Goal: Feedback & Contribution: Leave review/rating

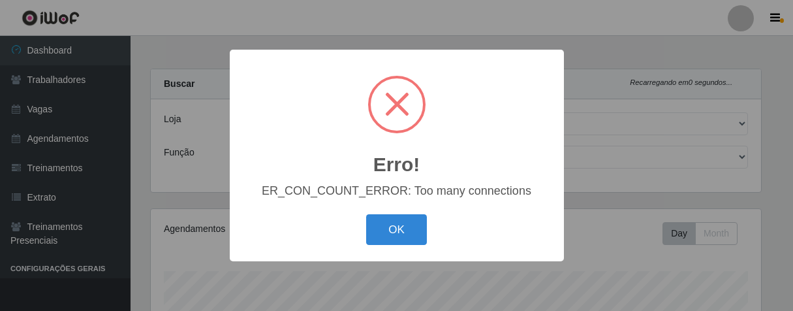
select select "206"
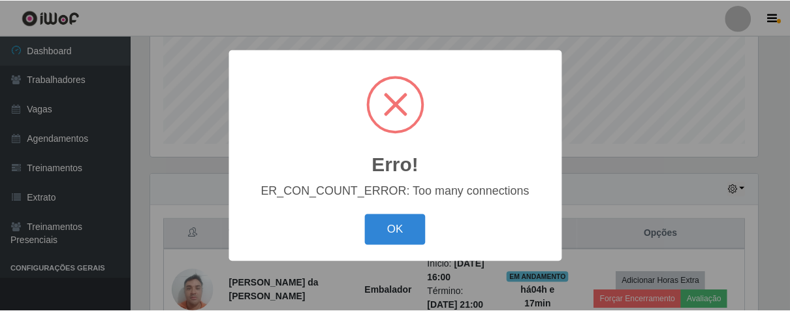
scroll to position [270, 611]
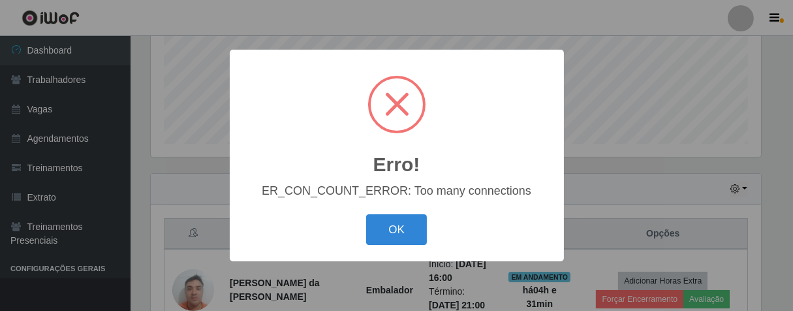
click at [366, 214] on button "OK" at bounding box center [396, 229] width 61 height 31
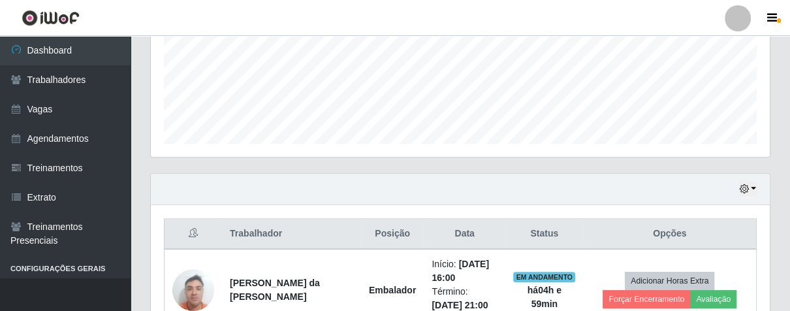
scroll to position [468, 0]
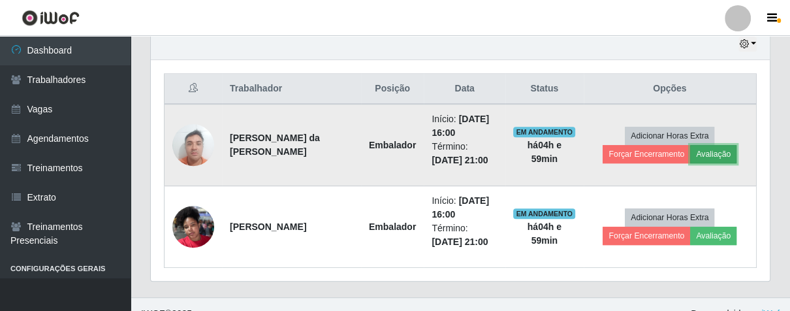
click at [705, 150] on button "Avaliação" at bounding box center [713, 154] width 46 height 18
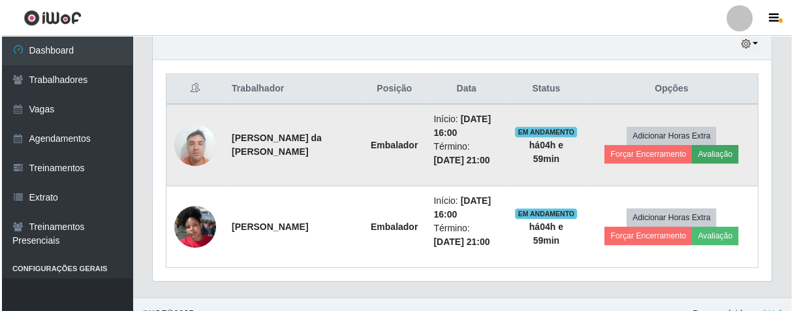
scroll to position [270, 611]
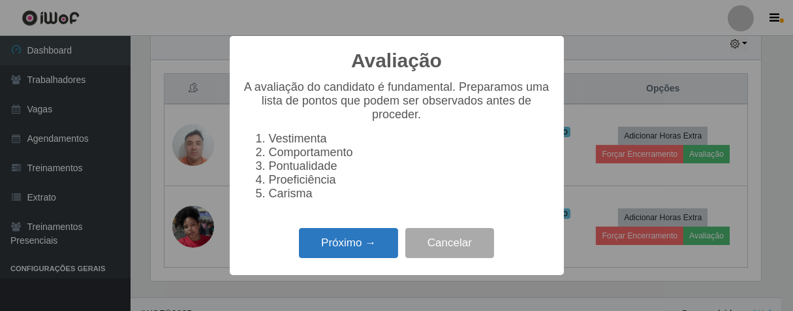
click at [363, 256] on button "Próximo →" at bounding box center [348, 243] width 99 height 31
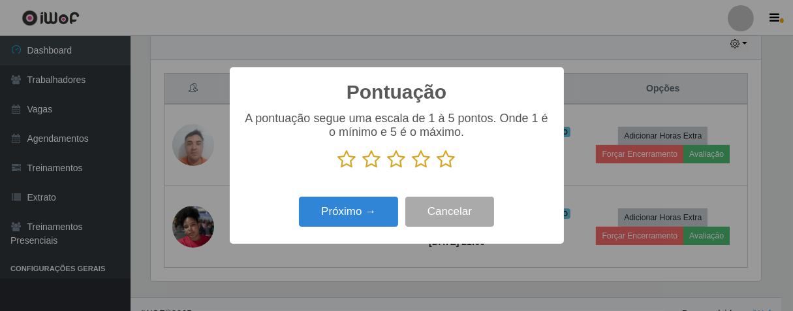
scroll to position [652230, 651890]
click at [452, 156] on icon at bounding box center [446, 159] width 18 height 20
click at [437, 169] on input "radio" at bounding box center [437, 169] width 0 height 0
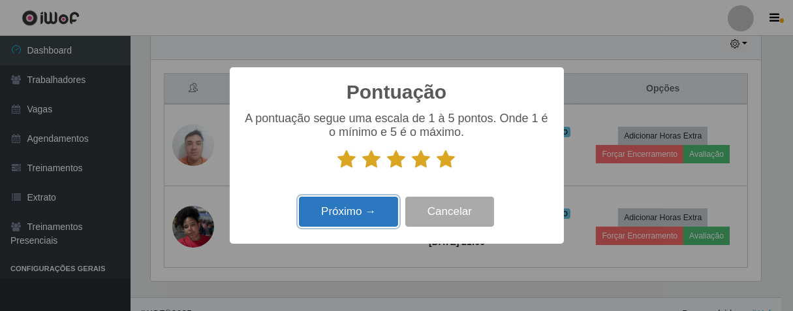
click at [360, 209] on button "Próximo →" at bounding box center [348, 211] width 99 height 31
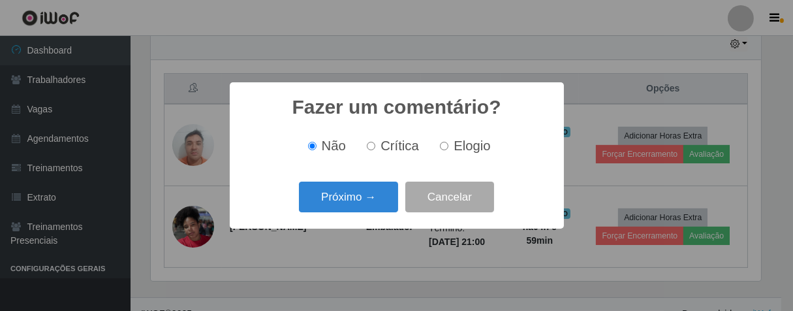
click at [449, 146] on label "Elogio" at bounding box center [462, 145] width 55 height 15
click at [448, 146] on input "Elogio" at bounding box center [444, 146] width 8 height 8
radio input "true"
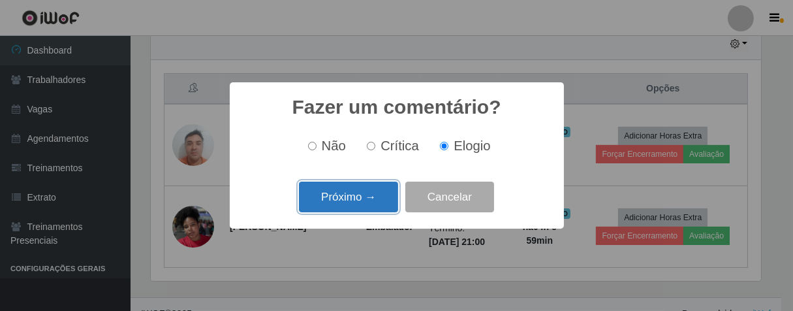
click at [353, 198] on button "Próximo →" at bounding box center [348, 196] width 99 height 31
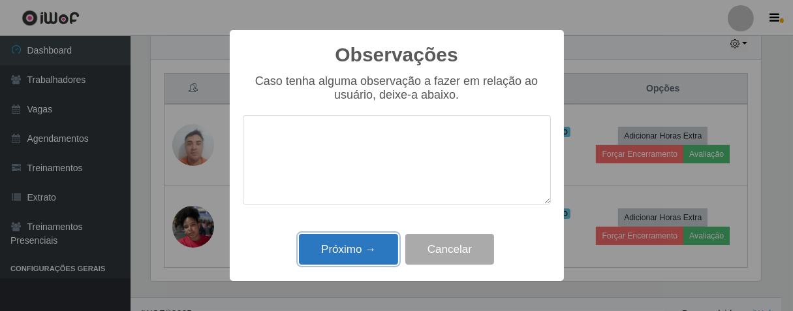
click at [372, 243] on button "Próximo →" at bounding box center [348, 249] width 99 height 31
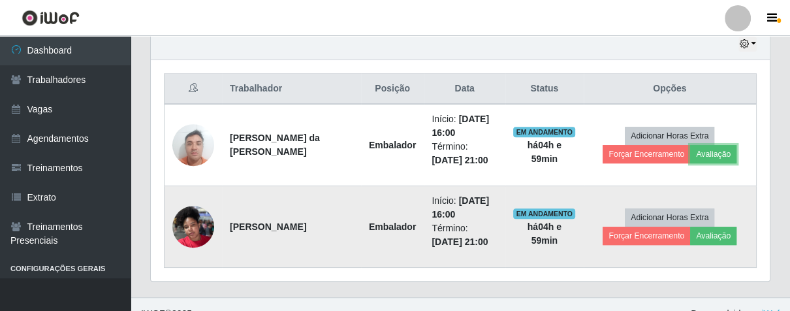
scroll to position [270, 618]
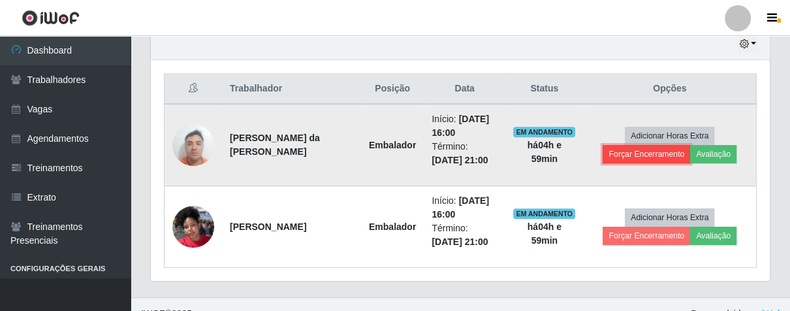
click at [621, 149] on button "Forçar Encerramento" at bounding box center [645, 154] width 87 height 18
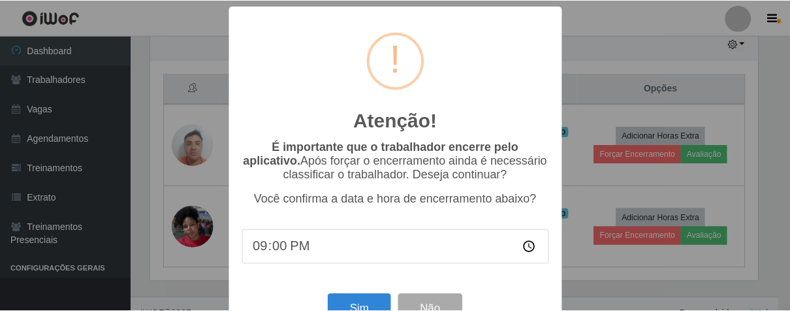
scroll to position [45, 0]
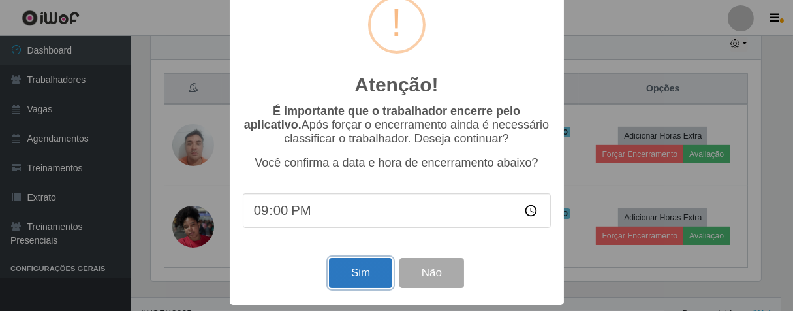
click at [360, 265] on button "Sim" at bounding box center [360, 273] width 63 height 31
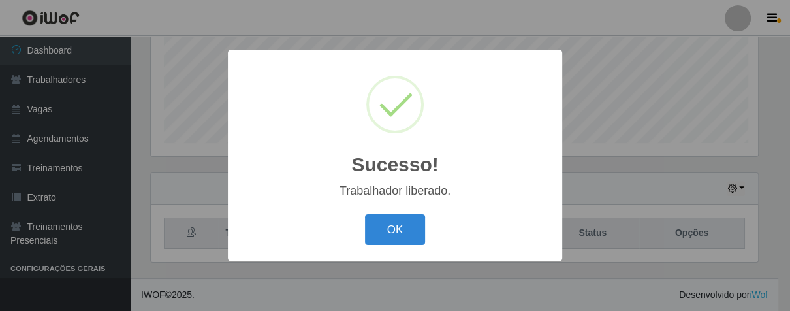
scroll to position [270, 611]
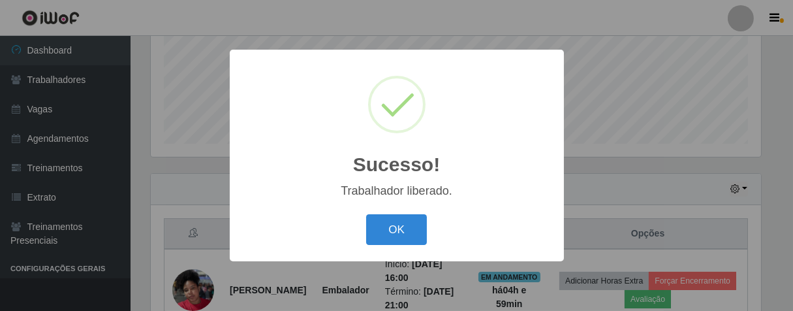
click at [430, 224] on div "OK Cancel" at bounding box center [397, 229] width 308 height 37
click at [361, 226] on div "OK Cancel" at bounding box center [397, 229] width 308 height 37
click at [401, 226] on button "OK" at bounding box center [396, 229] width 61 height 31
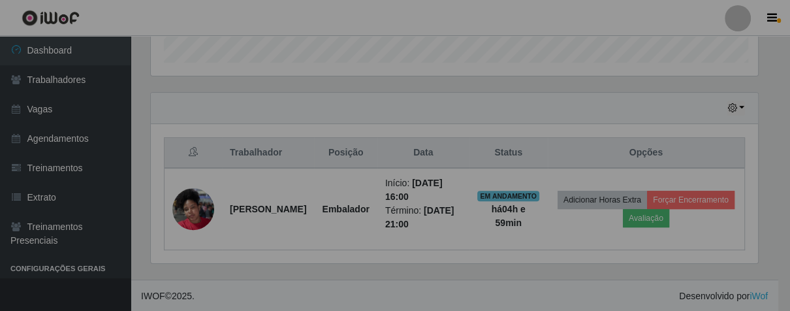
scroll to position [270, 618]
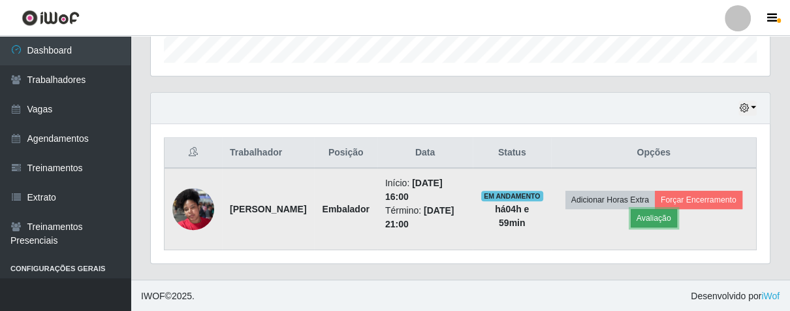
click at [659, 215] on button "Avaliação" at bounding box center [653, 218] width 46 height 18
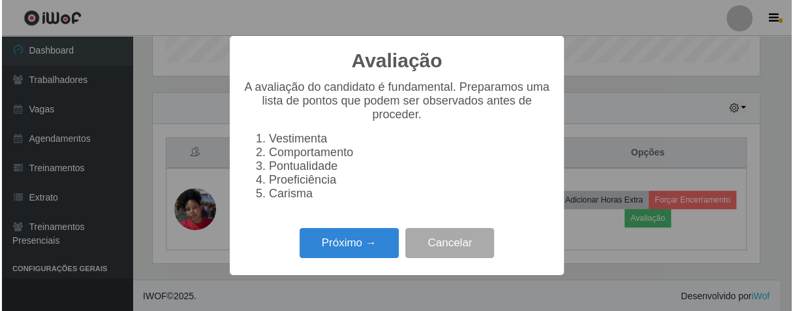
scroll to position [270, 611]
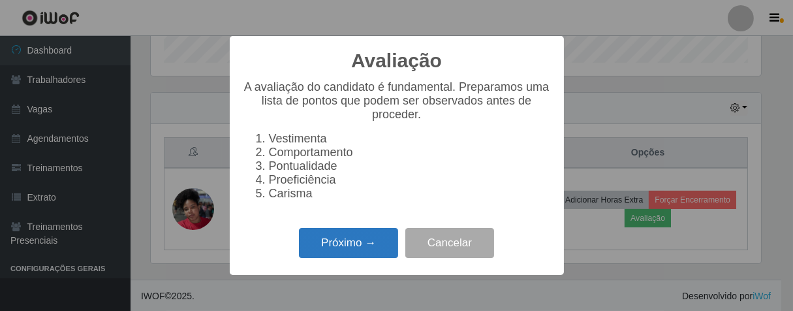
click at [354, 244] on button "Próximo →" at bounding box center [348, 243] width 99 height 31
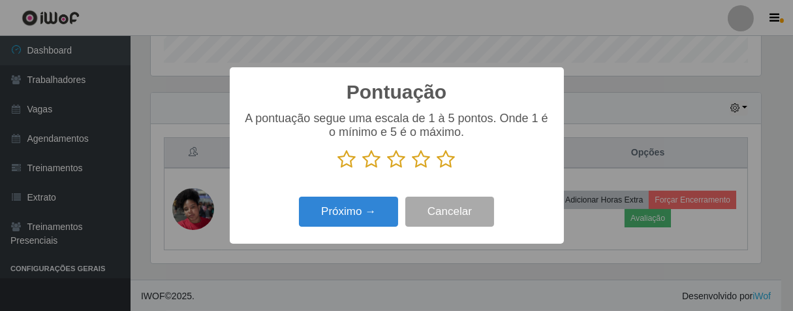
scroll to position [652230, 651890]
click at [441, 159] on icon at bounding box center [446, 159] width 18 height 20
click at [437, 169] on input "radio" at bounding box center [437, 169] width 0 height 0
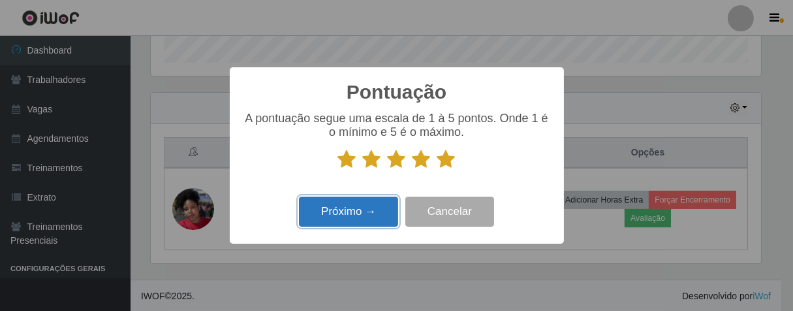
click at [378, 202] on button "Próximo →" at bounding box center [348, 211] width 99 height 31
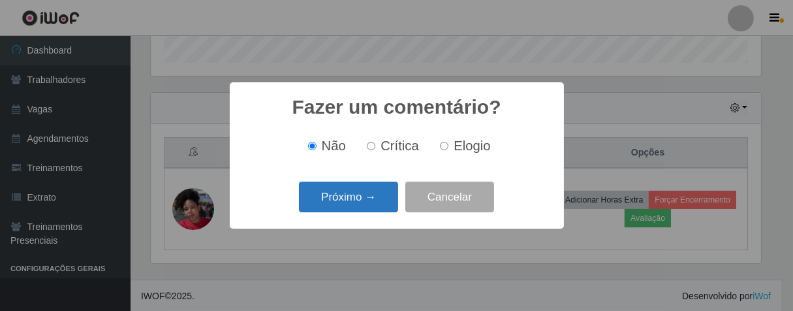
click at [355, 208] on button "Próximo →" at bounding box center [348, 196] width 99 height 31
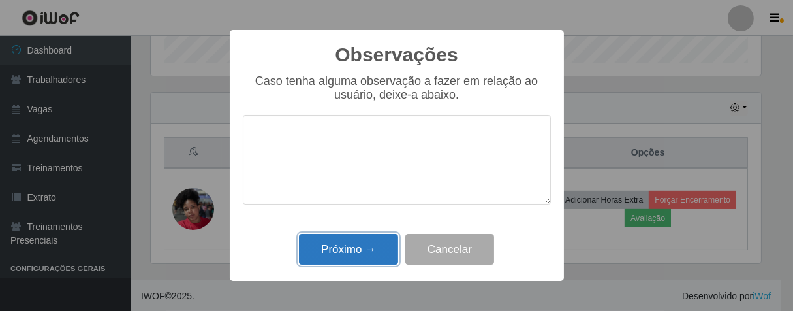
click at [379, 245] on button "Próximo →" at bounding box center [348, 249] width 99 height 31
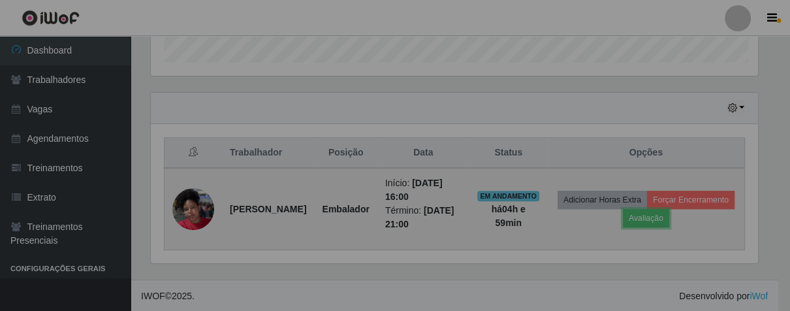
scroll to position [270, 618]
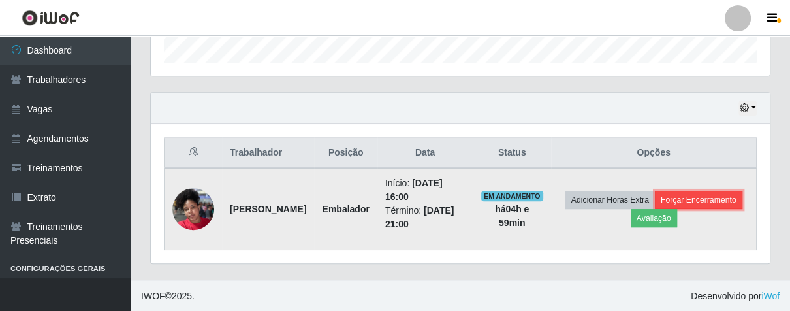
click at [721, 202] on button "Forçar Encerramento" at bounding box center [697, 200] width 87 height 18
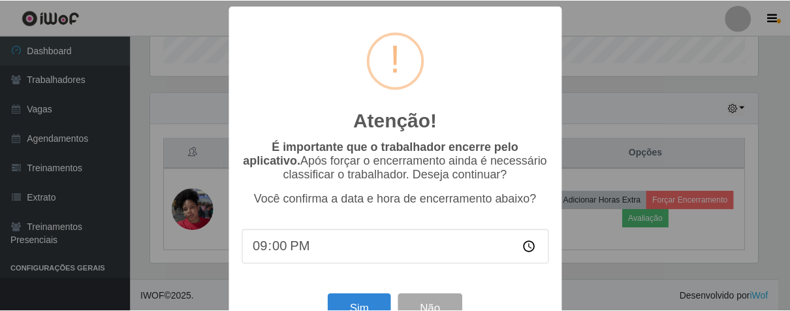
scroll to position [45, 0]
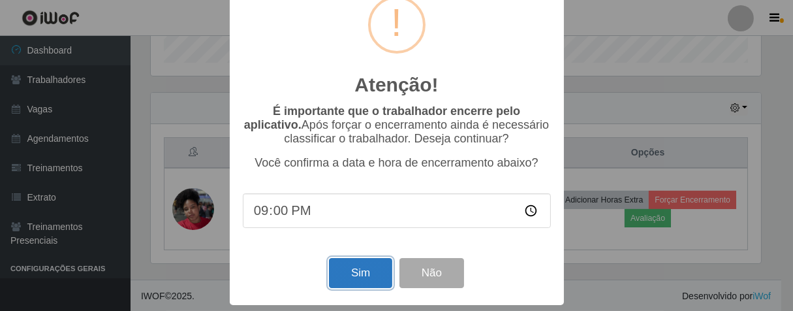
click at [380, 265] on button "Sim" at bounding box center [360, 273] width 63 height 31
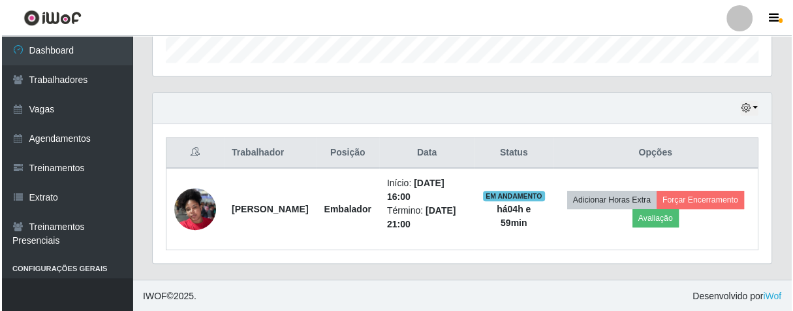
scroll to position [0, 0]
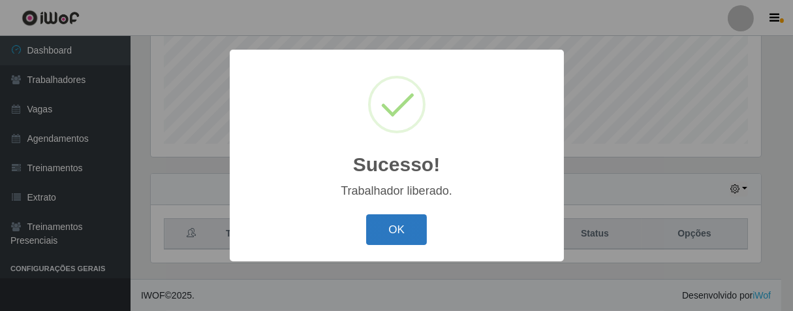
click at [397, 230] on button "OK" at bounding box center [396, 229] width 61 height 31
